Goal: Task Accomplishment & Management: Complete application form

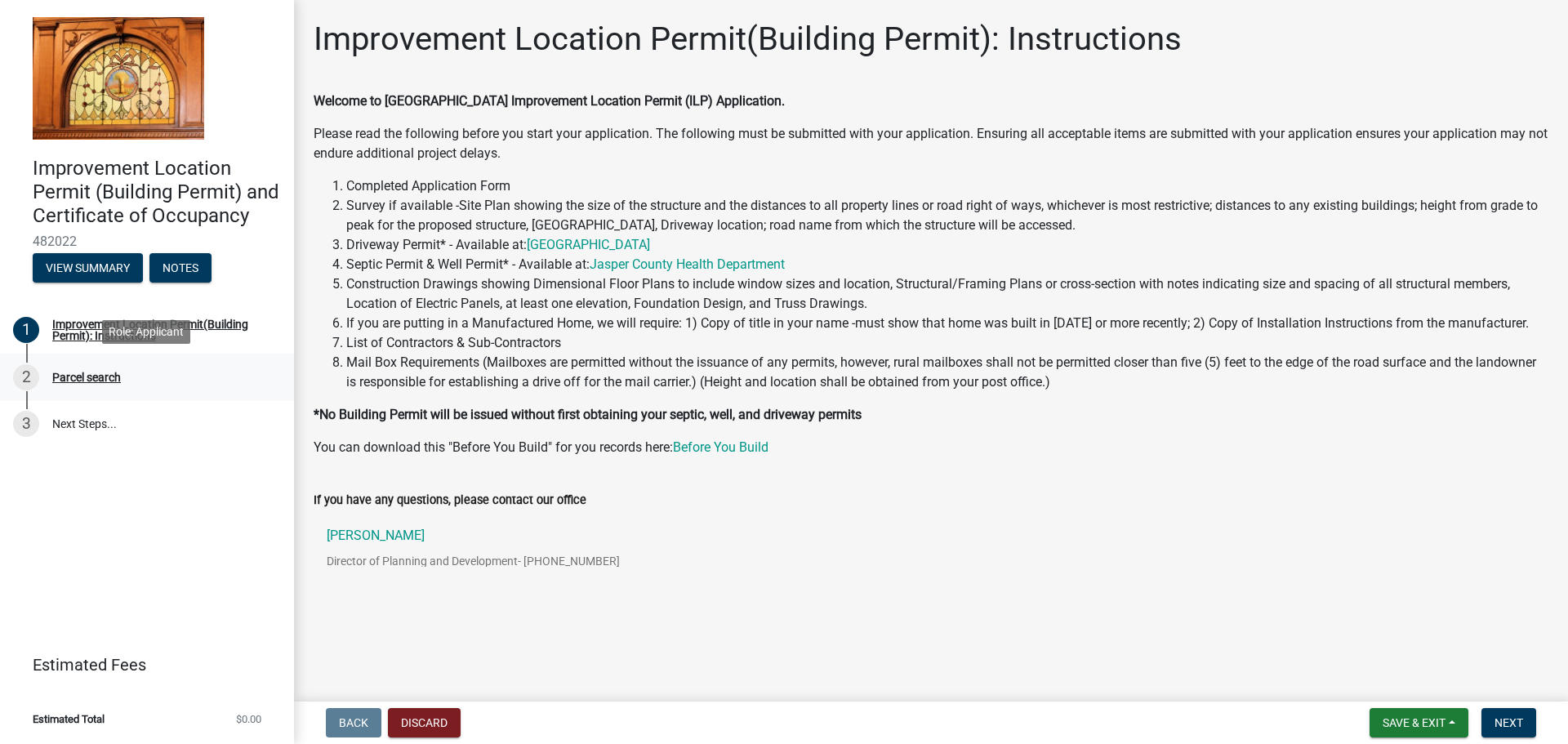
click at [93, 379] on div "Parcel search" at bounding box center [86, 377] width 68 height 12
click at [1500, 725] on span "Next" at bounding box center [1509, 723] width 29 height 13
click at [207, 205] on h4 "Improvement Location Permit (Building Permit) and Certificate of Occupancy" at bounding box center [157, 191] width 248 height 70
click at [614, 243] on link "[GEOGRAPHIC_DATA]" at bounding box center [589, 244] width 123 height 15
